Goal: Browse casually

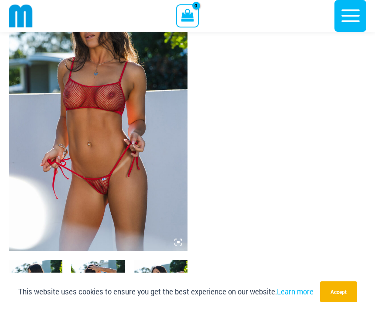
scroll to position [74, 0]
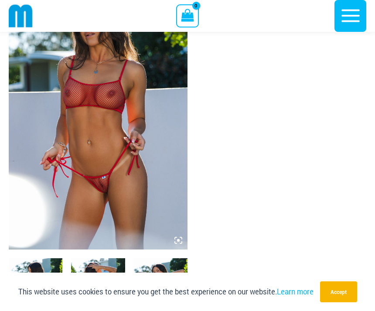
click at [43, 275] on img at bounding box center [36, 298] width 54 height 81
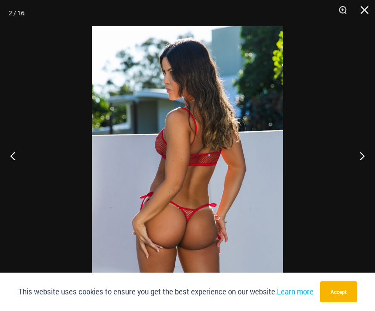
click at [358, 171] on button "Next" at bounding box center [359, 156] width 33 height 44
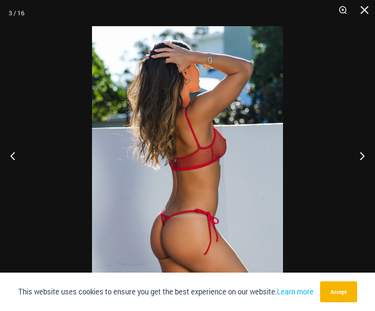
click at [364, 168] on button "Next" at bounding box center [359, 156] width 33 height 44
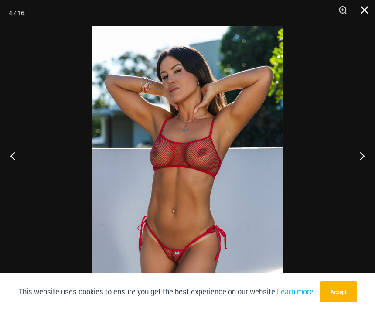
click at [364, 168] on button "Next" at bounding box center [359, 156] width 33 height 44
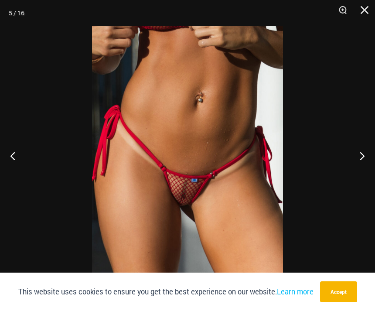
click at [359, 169] on button "Next" at bounding box center [359, 156] width 33 height 44
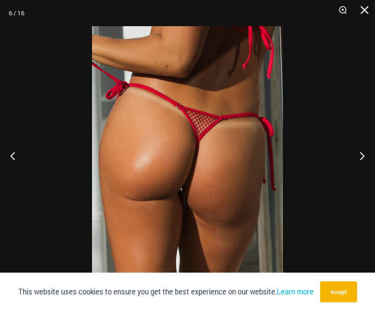
click at [358, 168] on button "Next" at bounding box center [359, 156] width 33 height 44
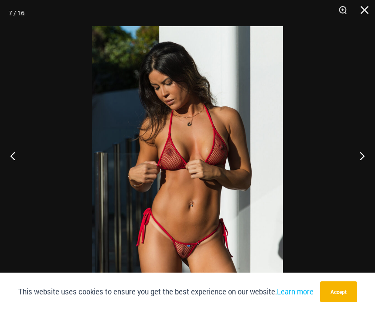
click at [359, 169] on button "Next" at bounding box center [359, 156] width 33 height 44
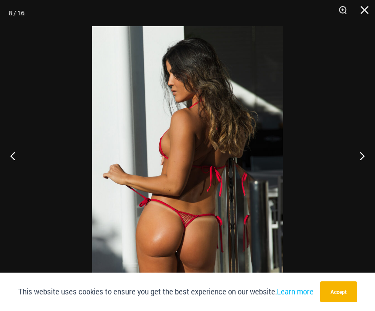
click at [361, 169] on button "Next" at bounding box center [359, 156] width 33 height 44
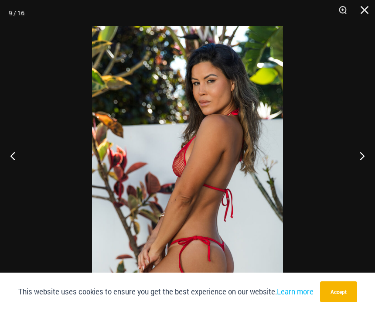
click at [358, 167] on button "Next" at bounding box center [359, 156] width 33 height 44
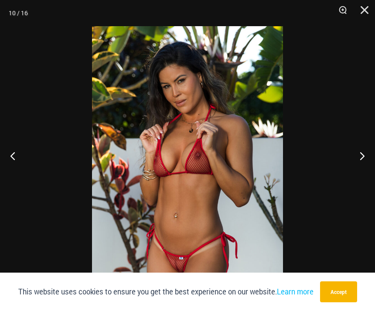
click at [357, 172] on button "Next" at bounding box center [359, 156] width 33 height 44
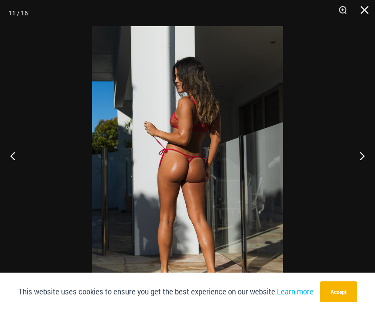
click at [358, 167] on button "Next" at bounding box center [359, 156] width 33 height 44
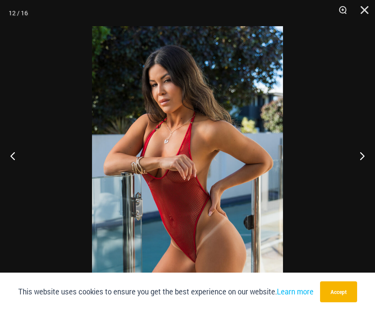
click at [361, 172] on button "Next" at bounding box center [359, 156] width 33 height 44
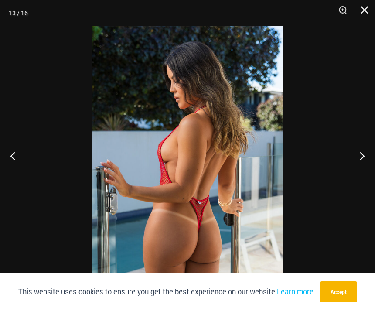
click at [365, 168] on button "Next" at bounding box center [359, 156] width 33 height 44
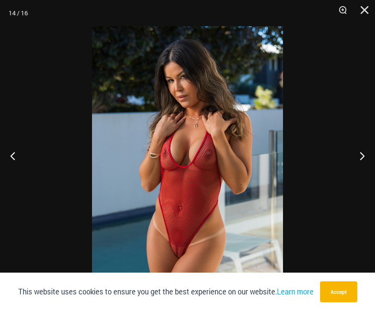
click at [365, 168] on button "Next" at bounding box center [359, 156] width 33 height 44
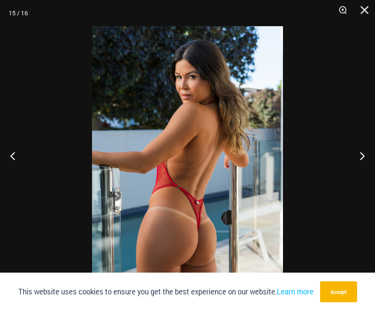
click at [360, 175] on button "Next" at bounding box center [359, 156] width 33 height 44
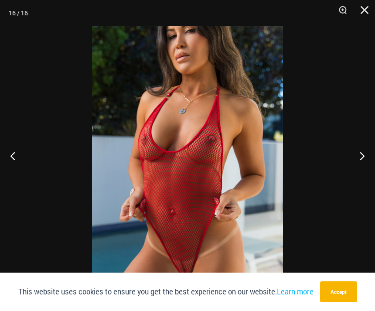
click at [364, 172] on button "Next" at bounding box center [359, 156] width 33 height 44
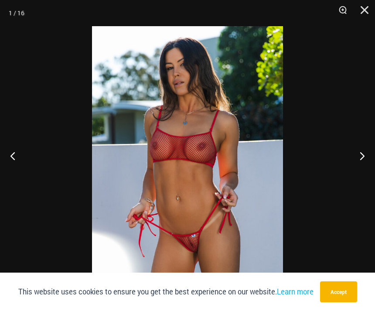
click at [362, 2] on button "Close" at bounding box center [362, 13] width 22 height 26
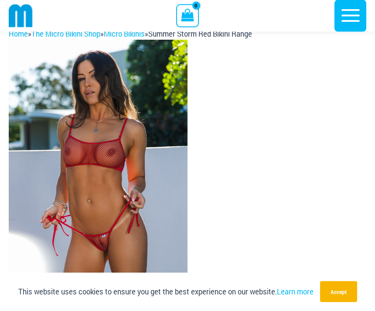
scroll to position [0, 0]
